Goal: Information Seeking & Learning: Check status

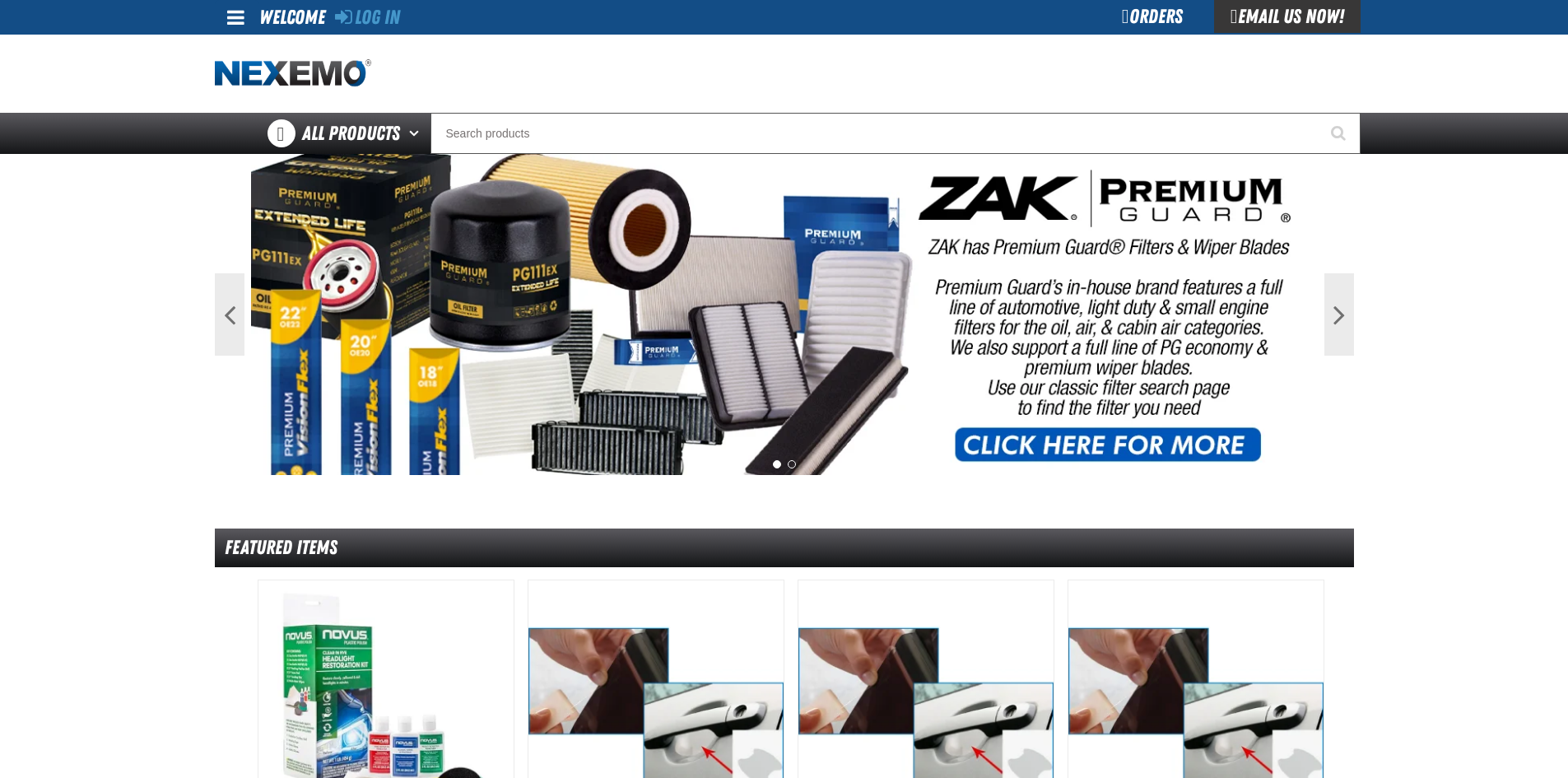
click at [1131, 14] on div "Orders" at bounding box center [1153, 16] width 123 height 33
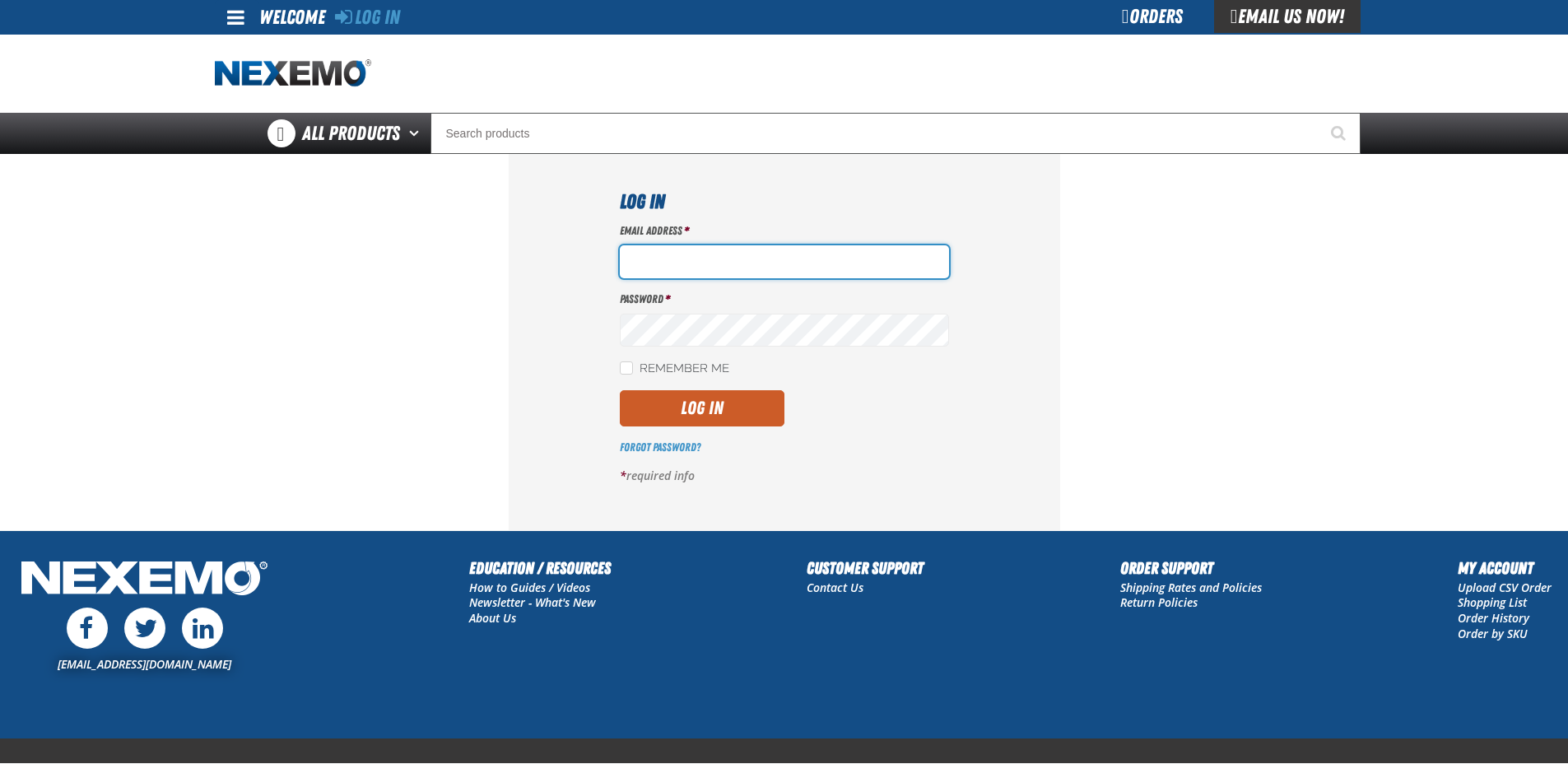
click at [638, 255] on input "Email Address *" at bounding box center [785, 262] width 329 height 33
paste input "Akiehl@vtaig.com"
type input "Akiehl@vtaig.com"
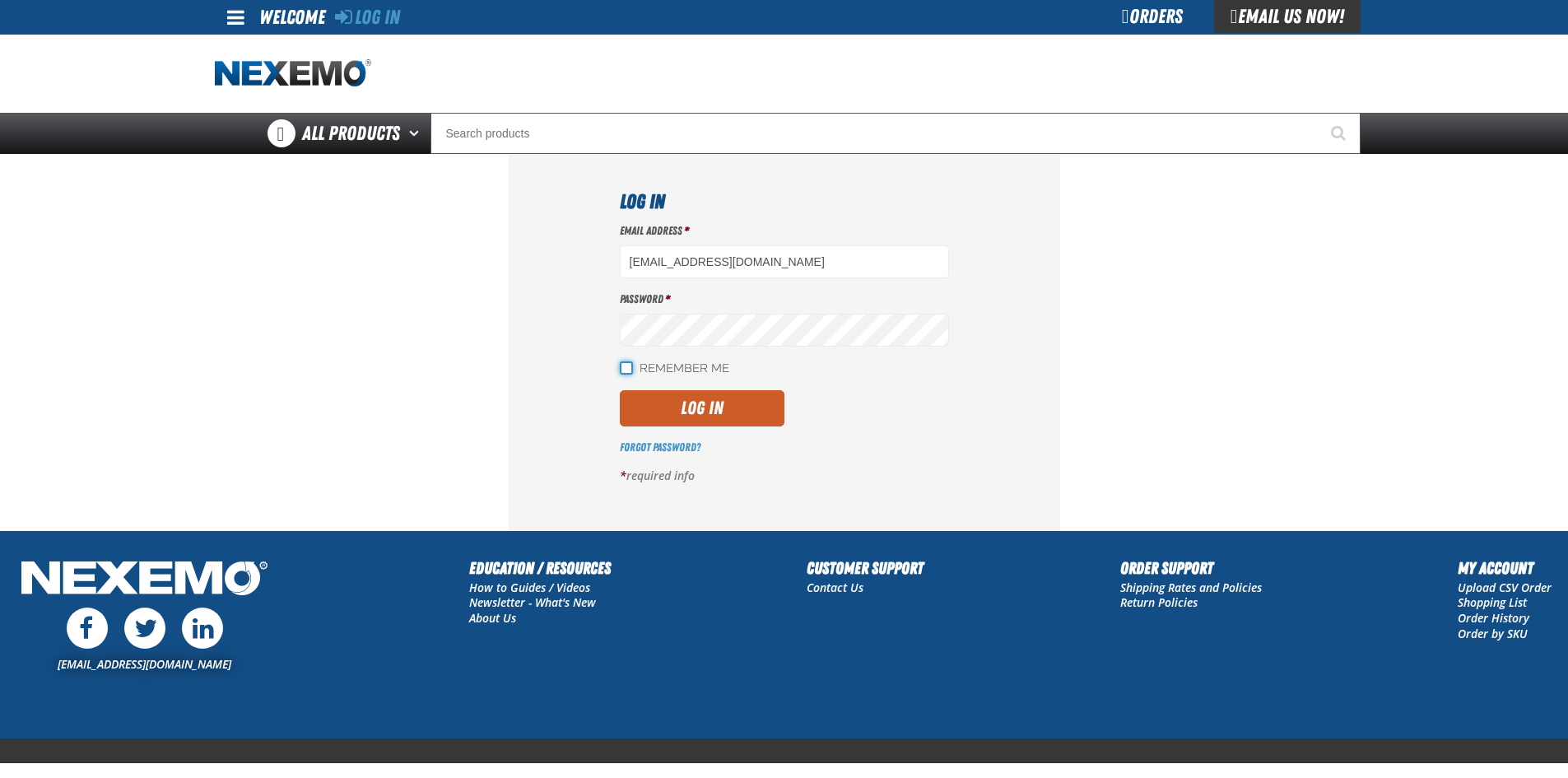
click at [621, 369] on input "Remember Me" at bounding box center [627, 368] width 13 height 13
checkbox input "true"
click at [678, 410] on button "Log In" at bounding box center [702, 408] width 165 height 37
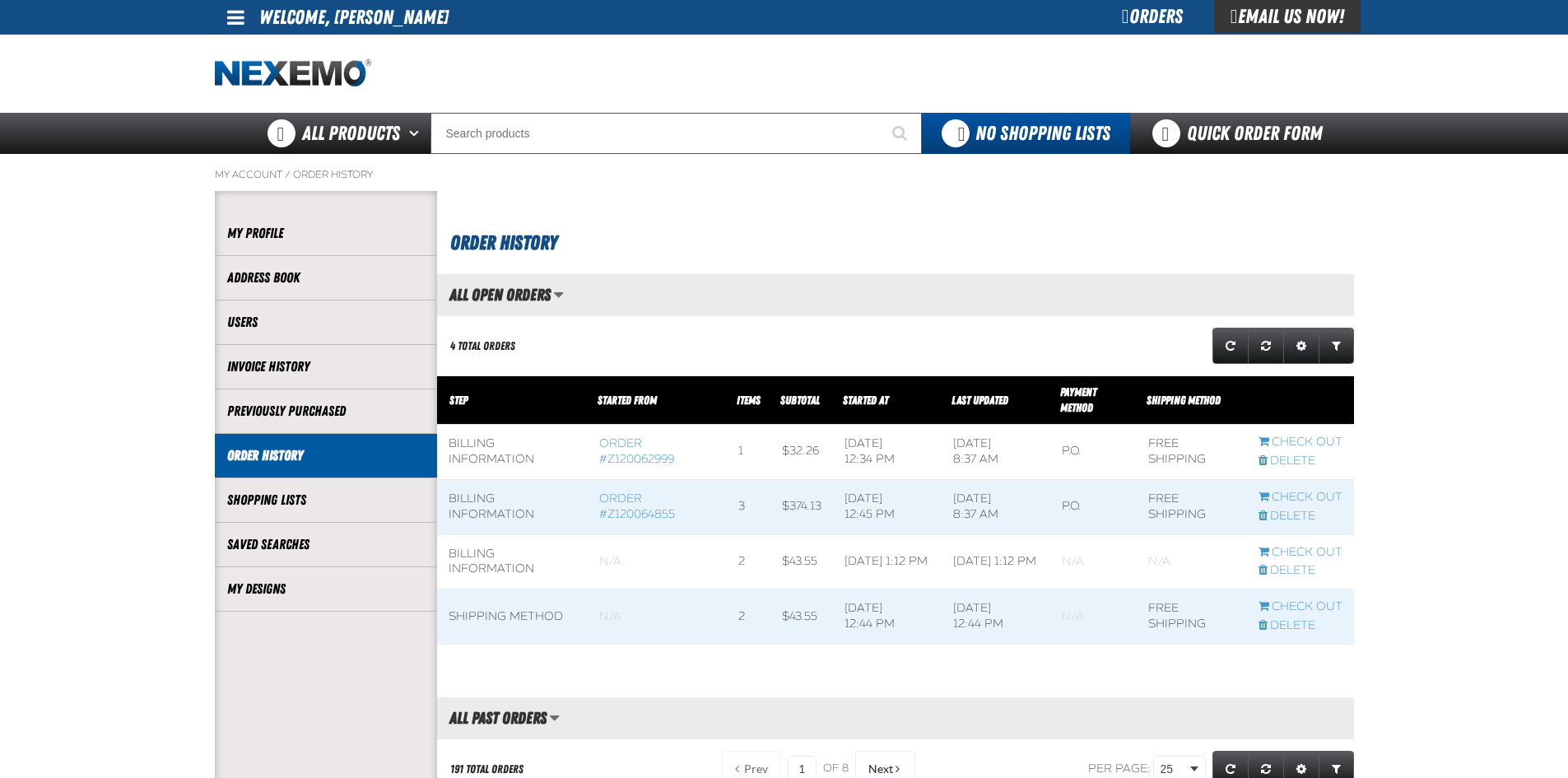
scroll to position [1, 1]
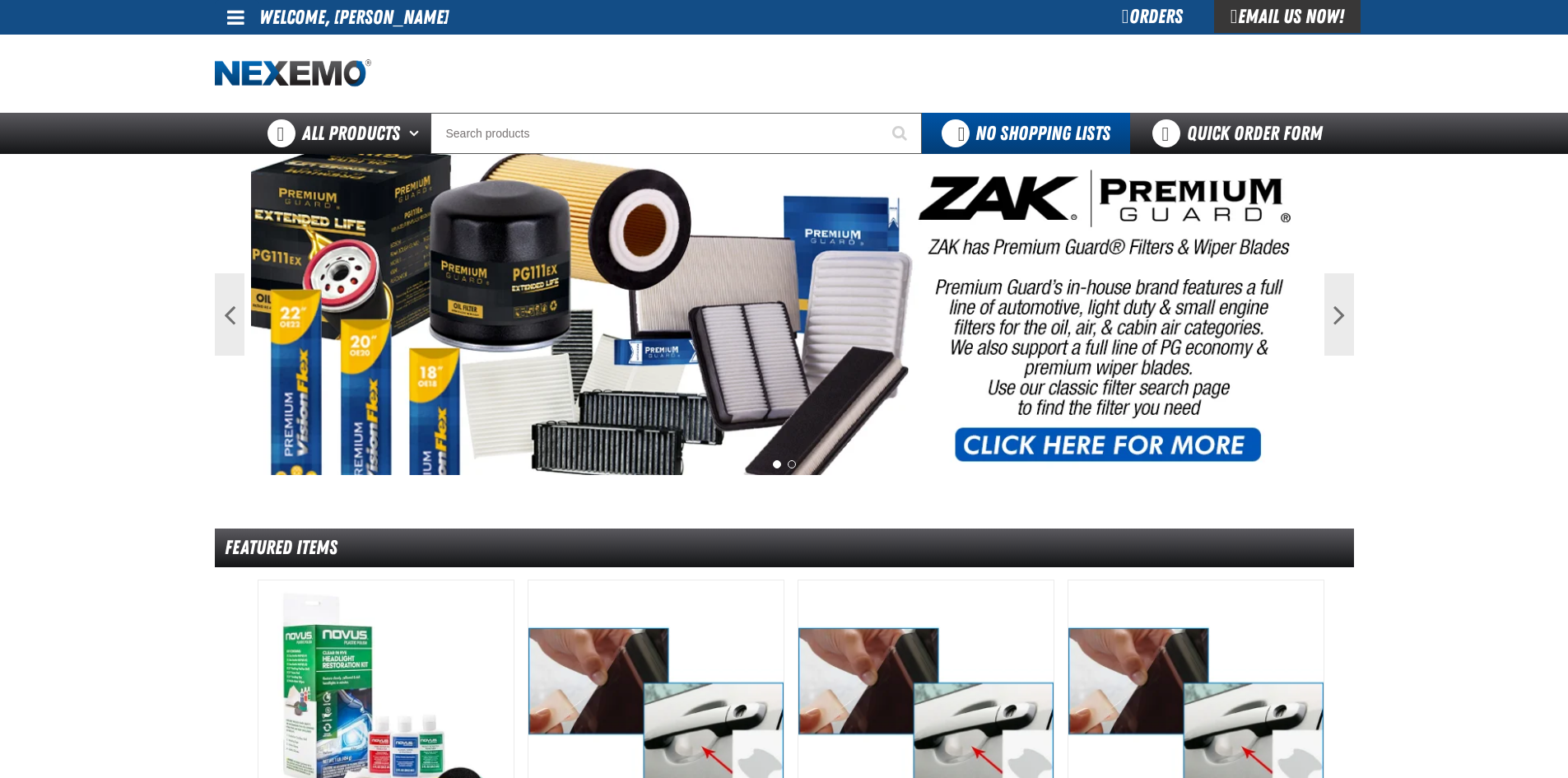
click at [315, 70] on img at bounding box center [293, 74] width 156 height 29
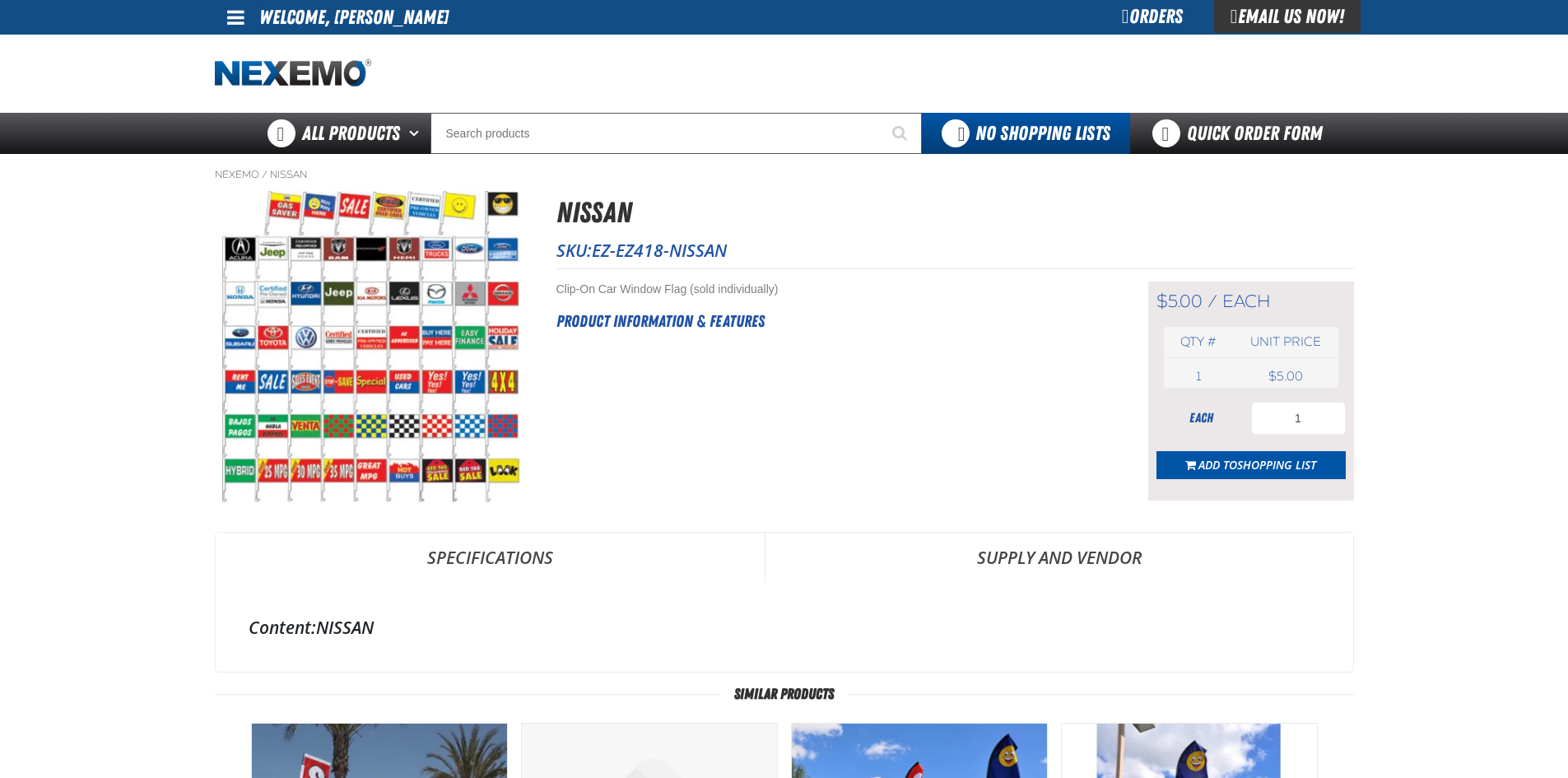
click at [1139, 15] on div "Orders" at bounding box center [1153, 16] width 123 height 33
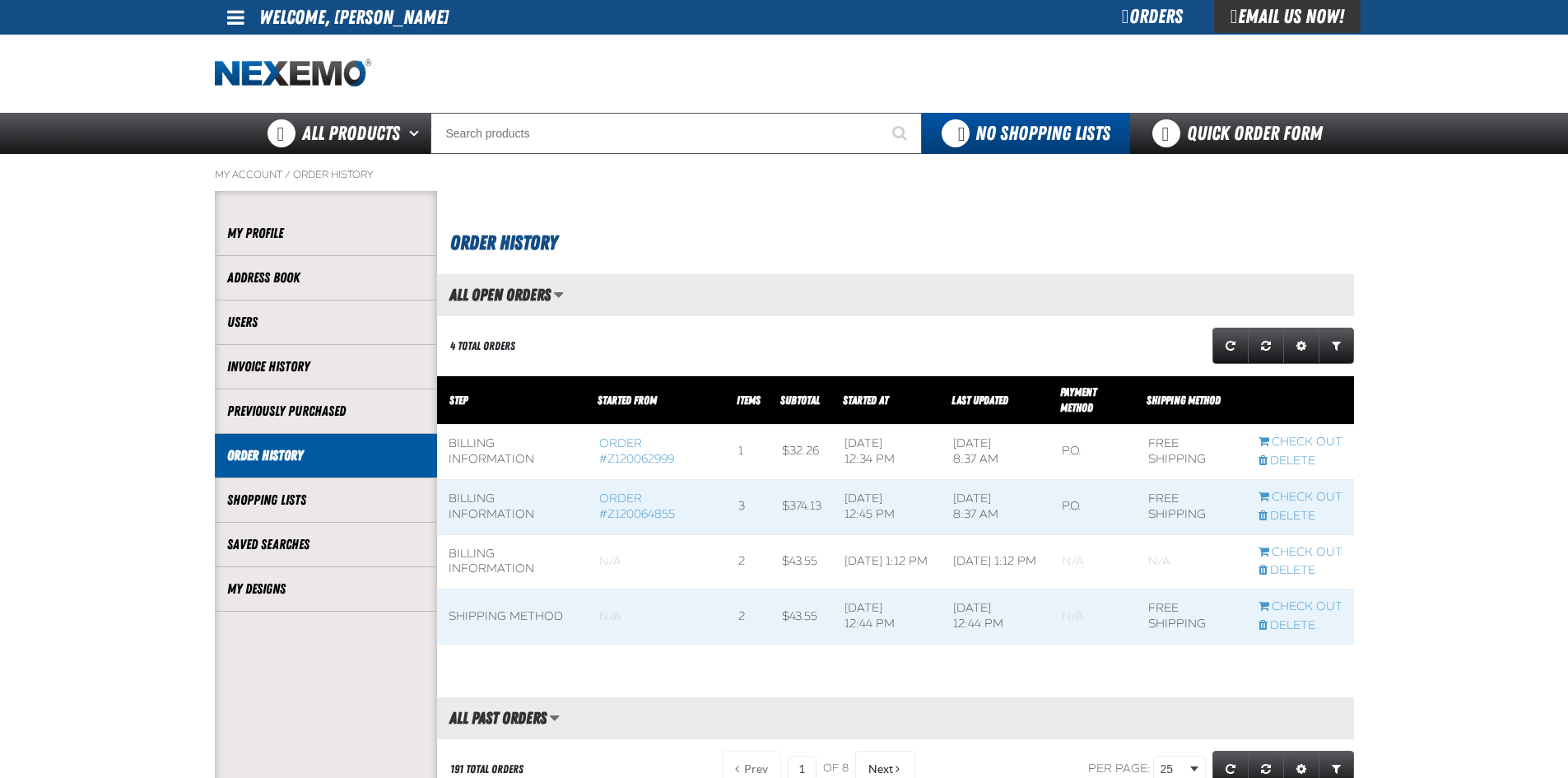
drag, startPoint x: 1550, startPoint y: 0, endPoint x: 1440, endPoint y: 664, distance: 673.0
